Goal: Check status

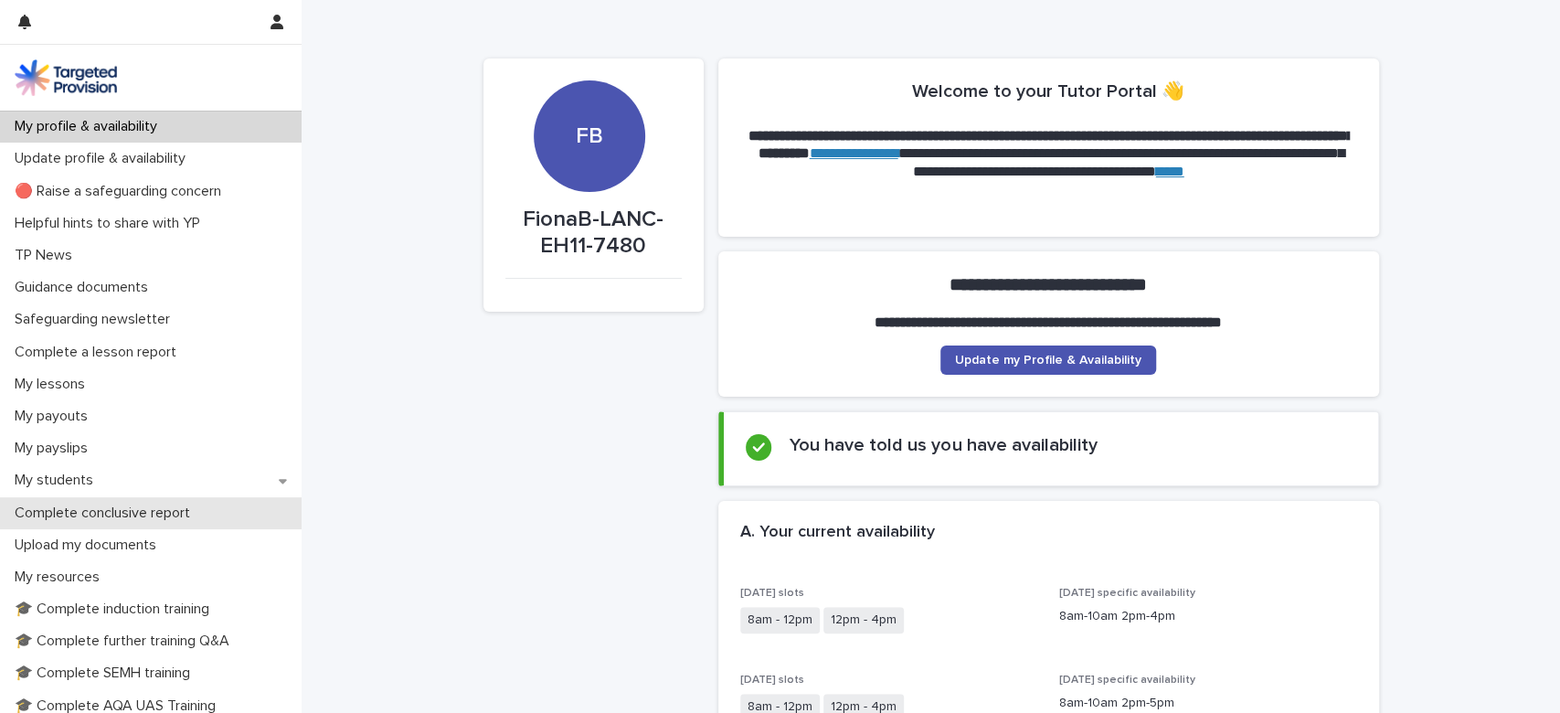
scroll to position [255, 0]
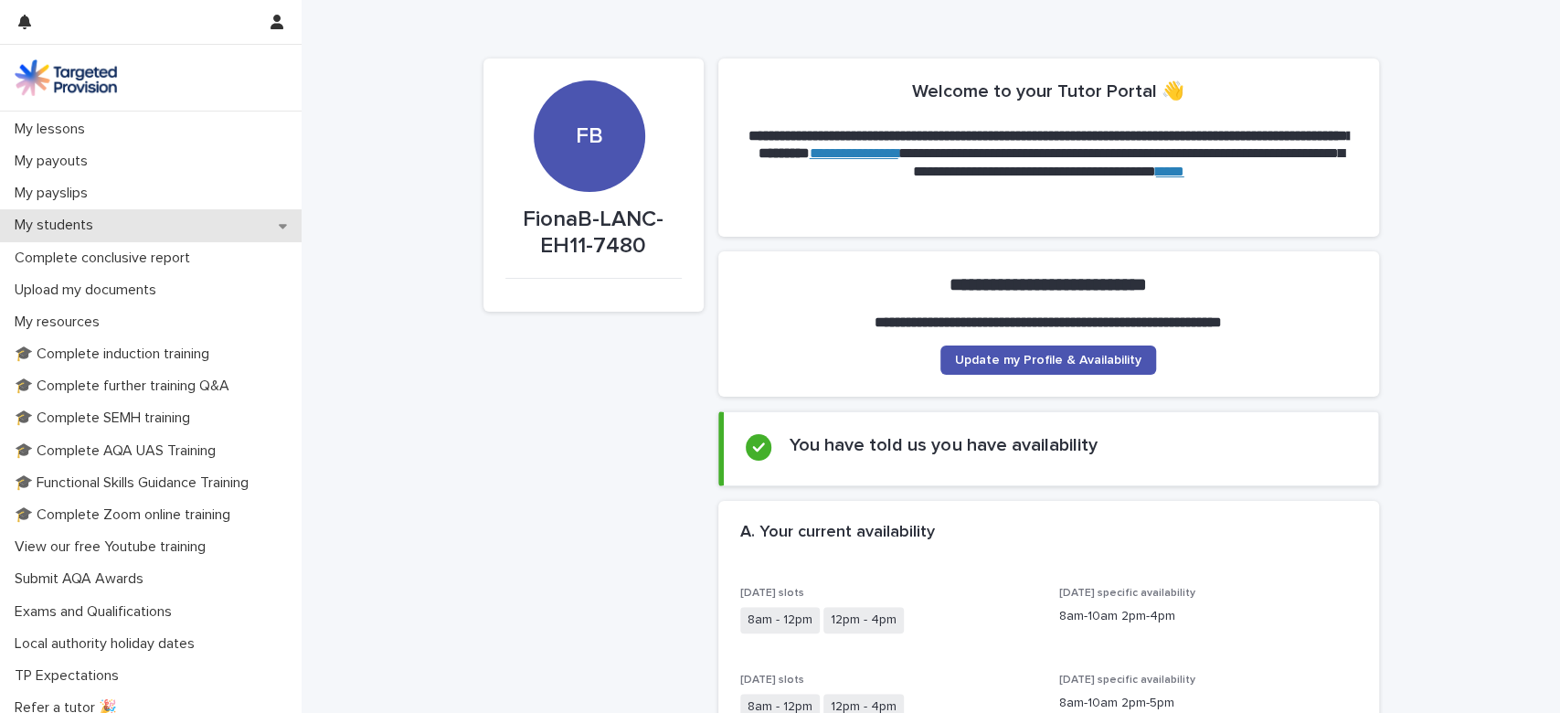
click at [279, 232] on icon at bounding box center [283, 225] width 8 height 13
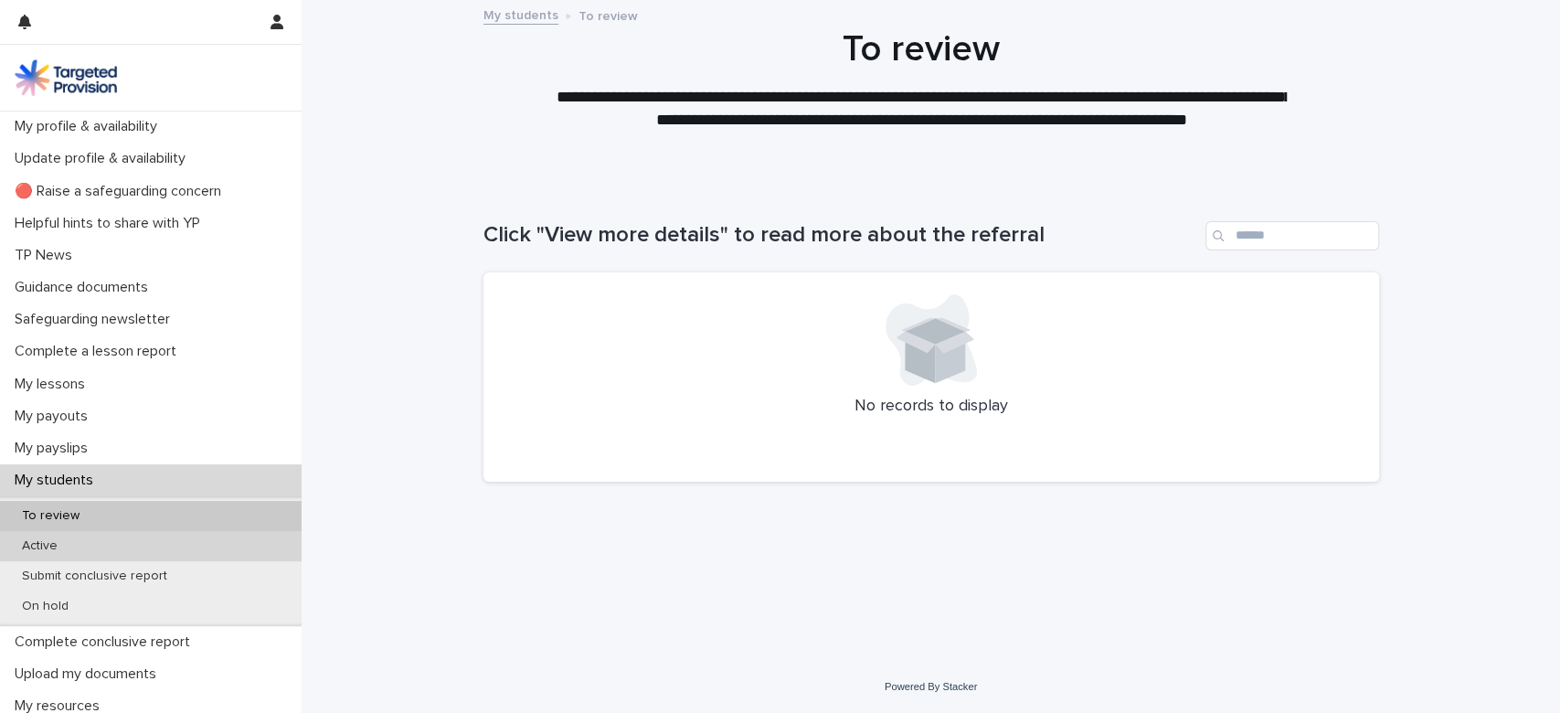
click at [67, 554] on p "Active" at bounding box center [39, 546] width 65 height 16
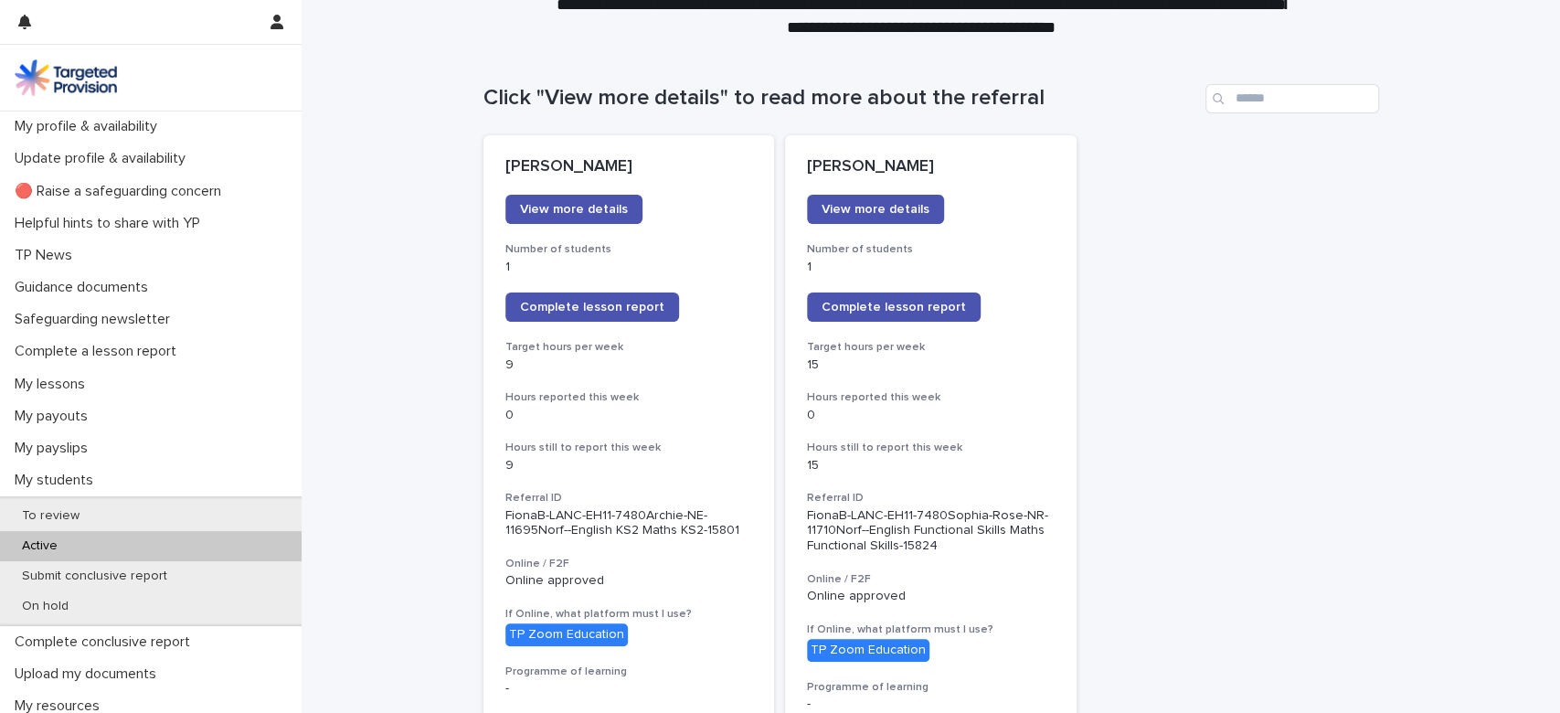
scroll to position [134, 0]
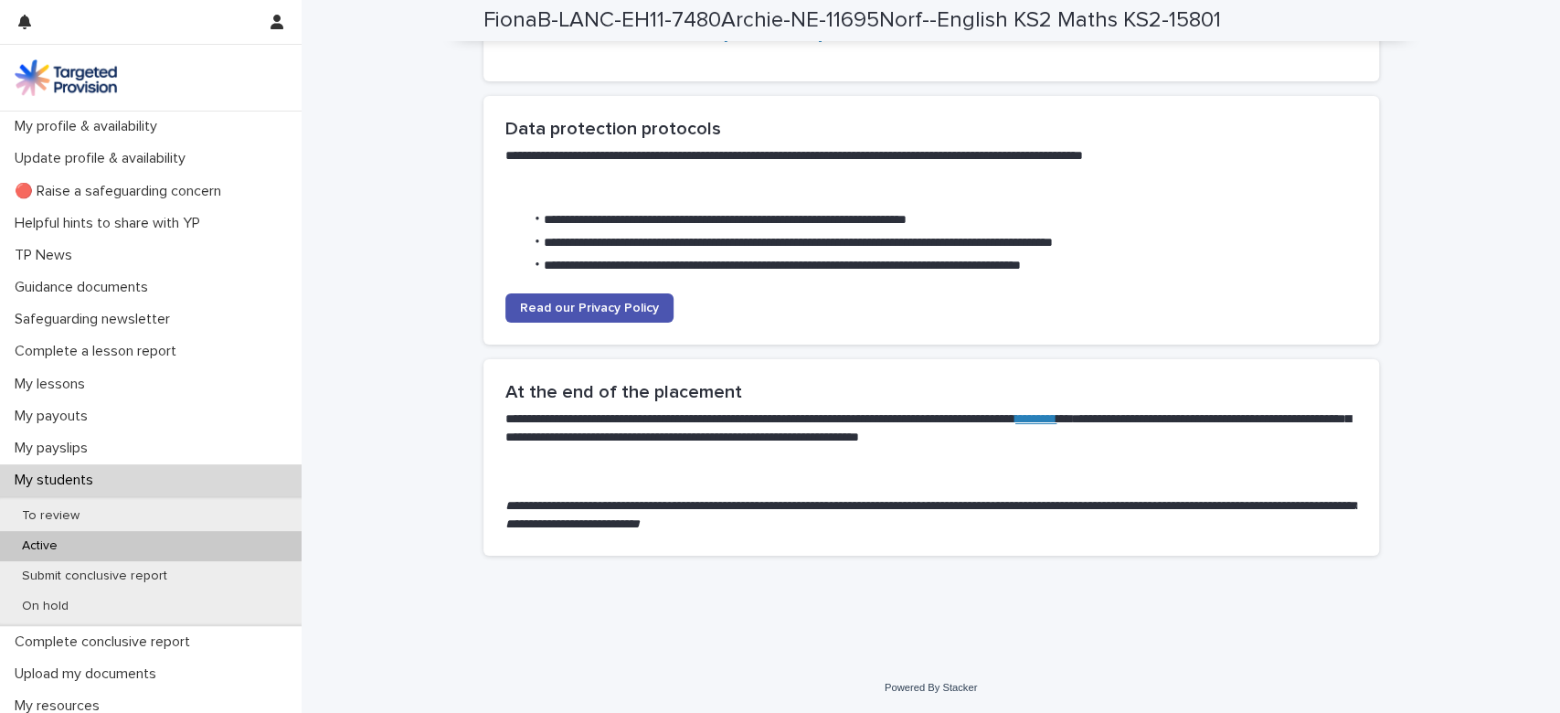
scroll to position [5400, 0]
